Goal: Task Accomplishment & Management: Complete application form

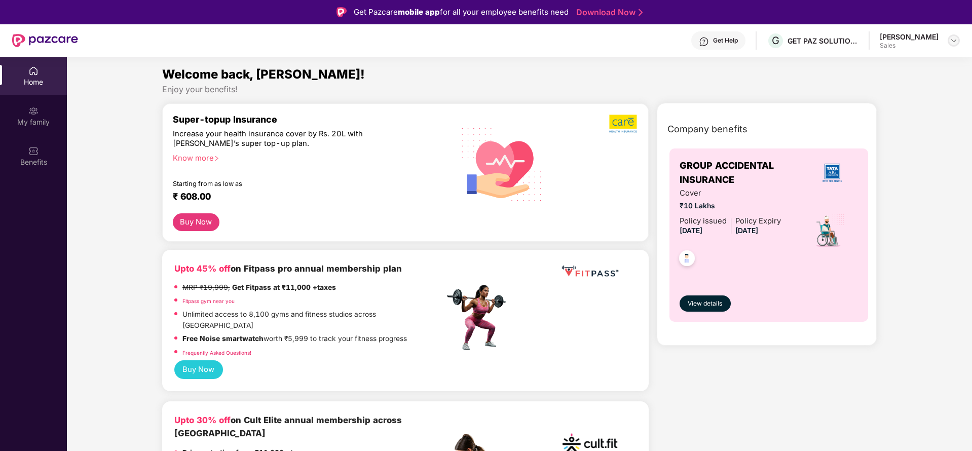
click at [948, 40] on div at bounding box center [954, 40] width 12 height 12
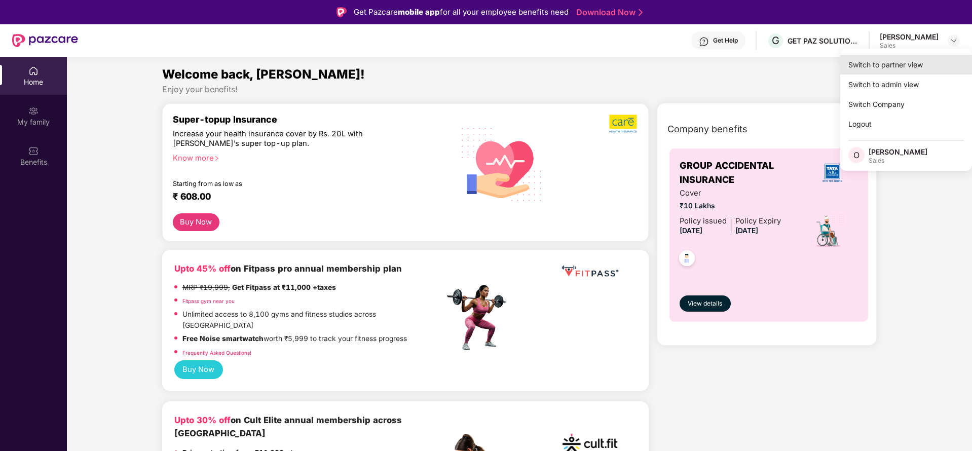
click at [912, 67] on div "Switch to partner view" at bounding box center [906, 65] width 132 height 20
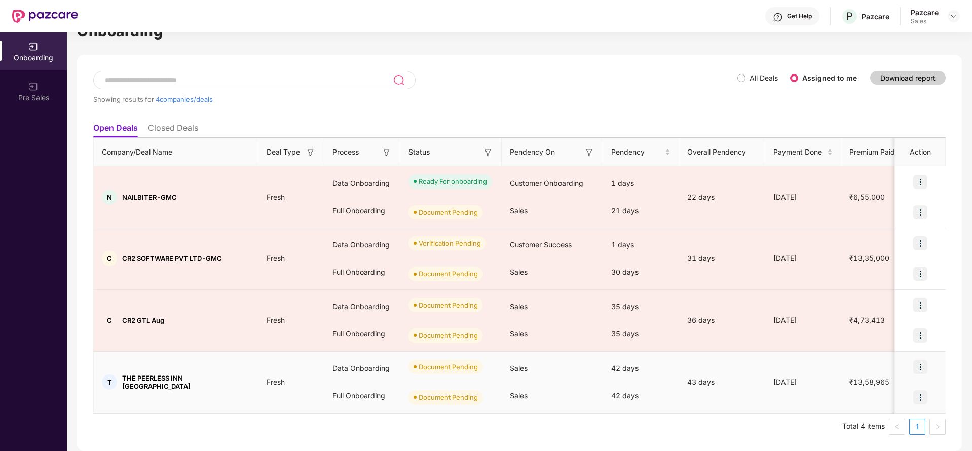
scroll to position [28, 0]
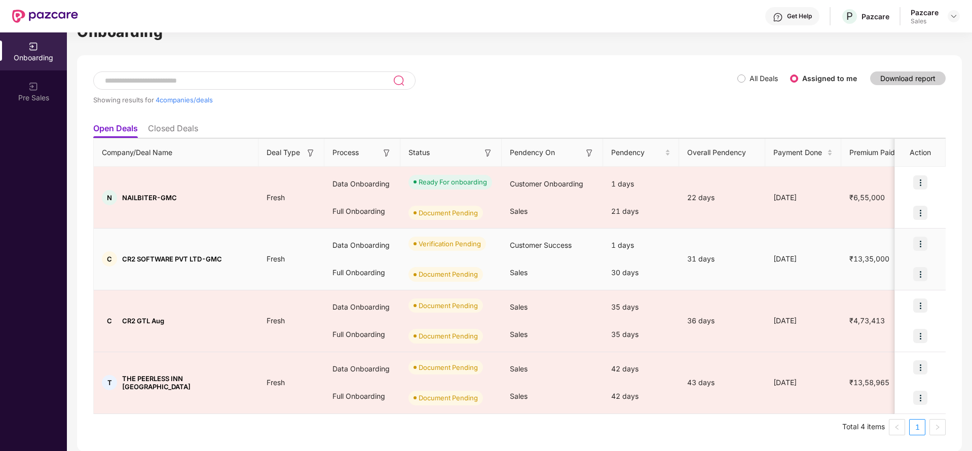
click at [922, 243] on img at bounding box center [920, 244] width 14 height 14
click at [768, 272] on td "[DATE]" at bounding box center [803, 260] width 76 height 62
click at [920, 280] on img at bounding box center [920, 275] width 14 height 14
click at [865, 304] on span "Upload Documents" at bounding box center [873, 301] width 84 height 11
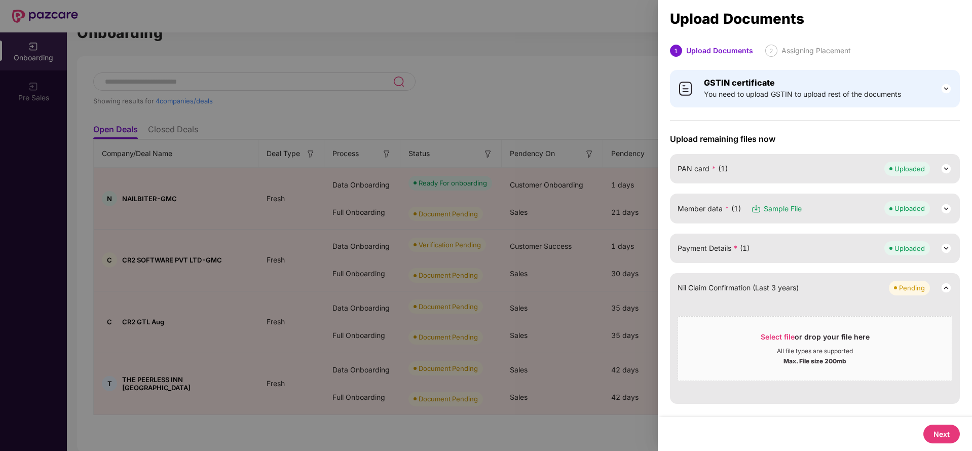
click at [596, 87] on div at bounding box center [486, 225] width 972 height 451
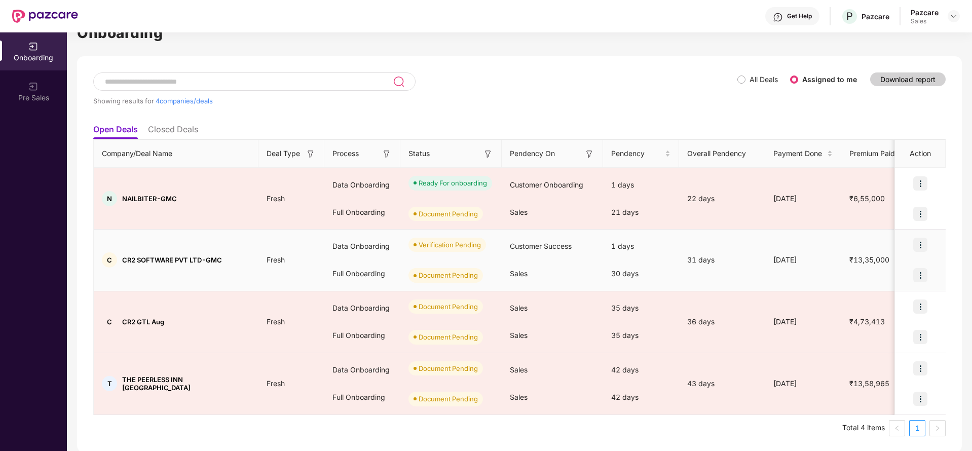
click at [915, 273] on img at bounding box center [920, 275] width 14 height 14
click at [868, 306] on span "Upload Documents" at bounding box center [873, 301] width 84 height 11
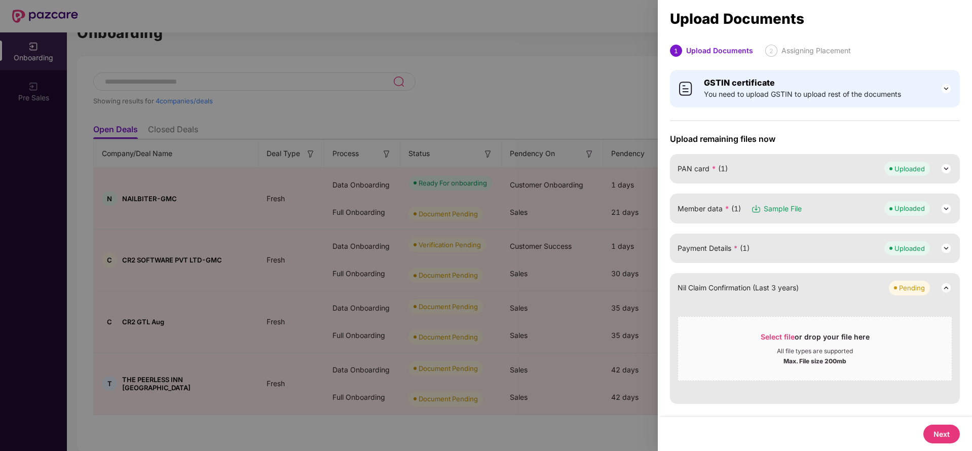
click at [583, 143] on div at bounding box center [486, 225] width 972 height 451
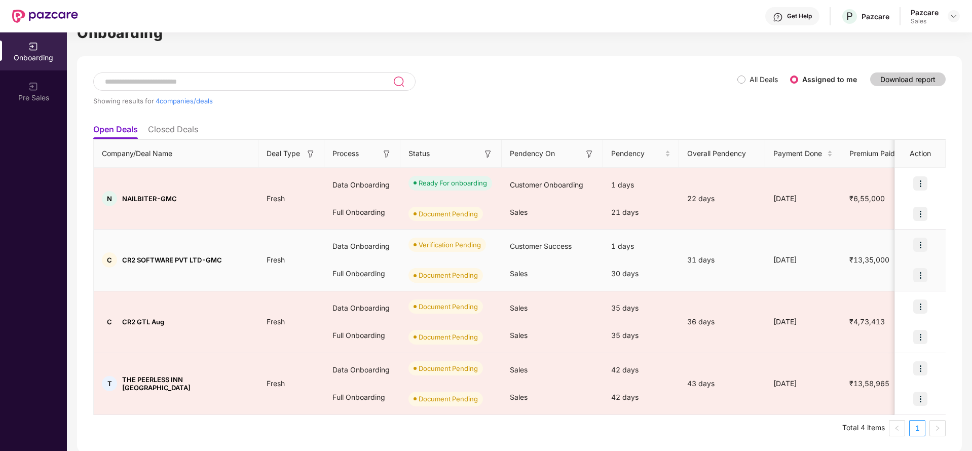
click at [919, 243] on img at bounding box center [920, 245] width 14 height 14
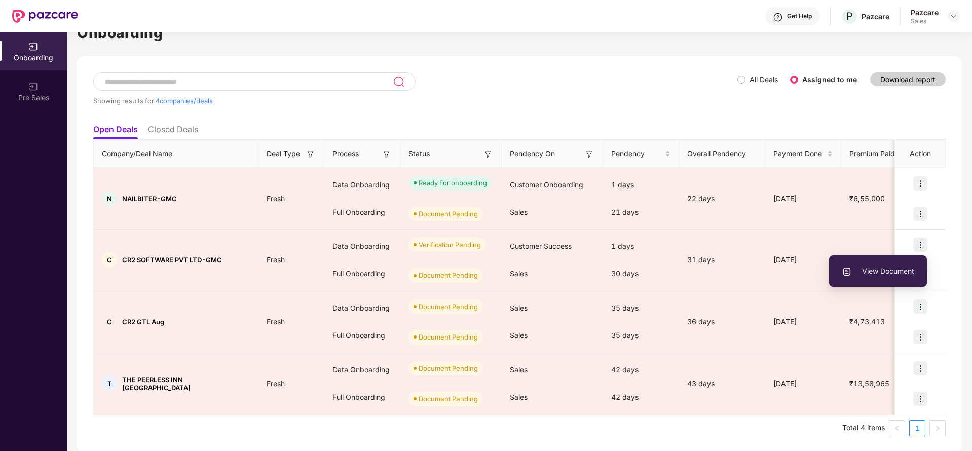
click at [737, 96] on div "Showing results for 4 companies/deals" at bounding box center [415, 95] width 644 height 47
click at [621, 97] on div "Showing results for 4 companies/deals" at bounding box center [415, 101] width 644 height 8
